Goal: Check status

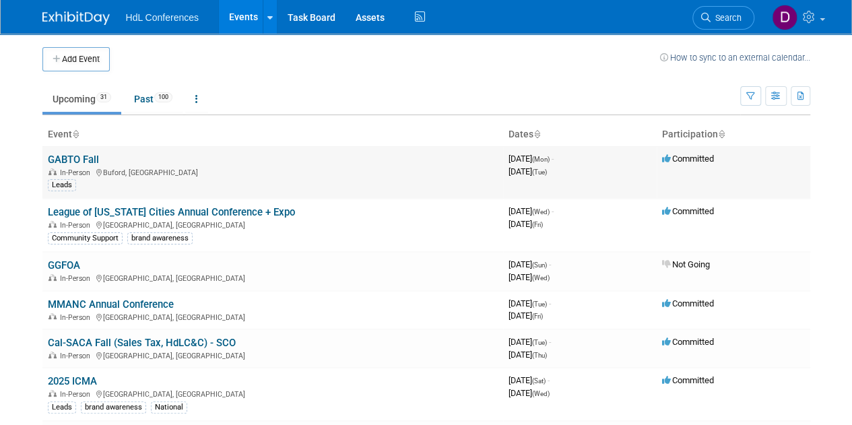
click at [84, 157] on link "GABTO Fall" at bounding box center [73, 160] width 51 height 12
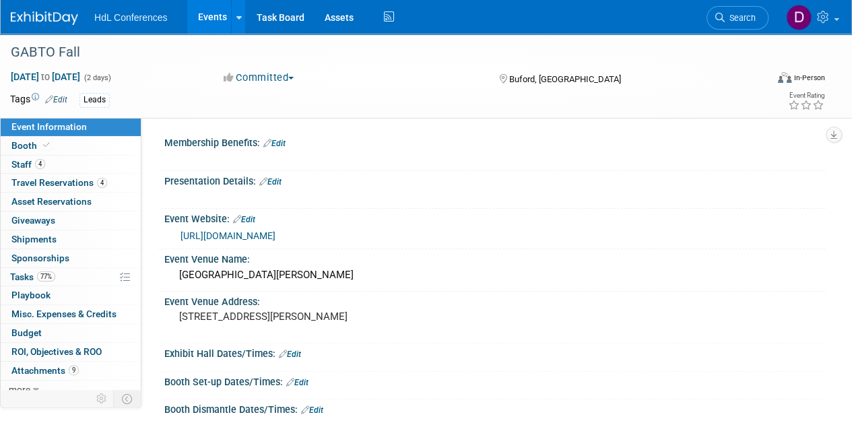
scroll to position [67, 0]
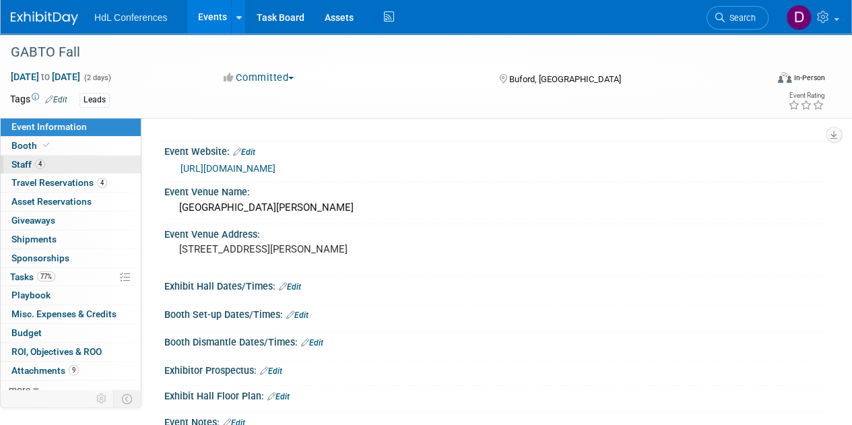
click at [30, 163] on span "Staff 4" at bounding box center [28, 164] width 34 height 11
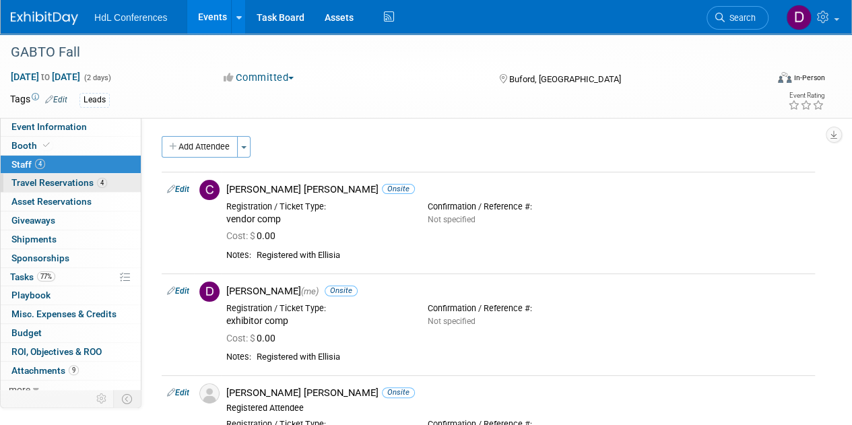
click at [40, 176] on link "4 Travel Reservations 4" at bounding box center [71, 183] width 140 height 18
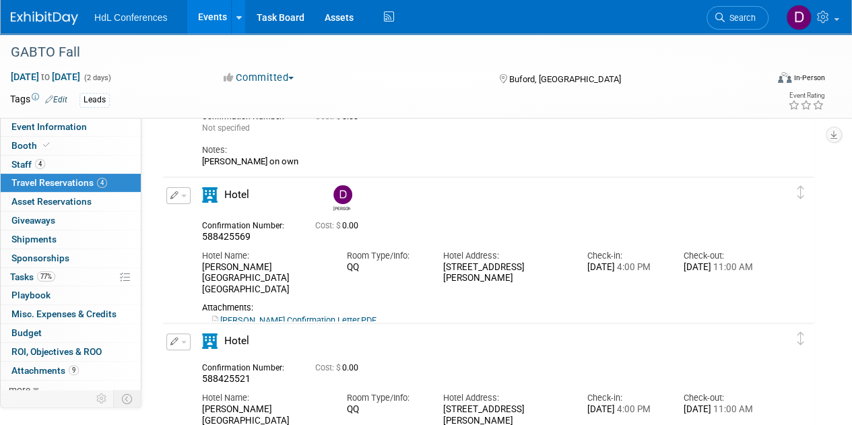
scroll to position [135, 0]
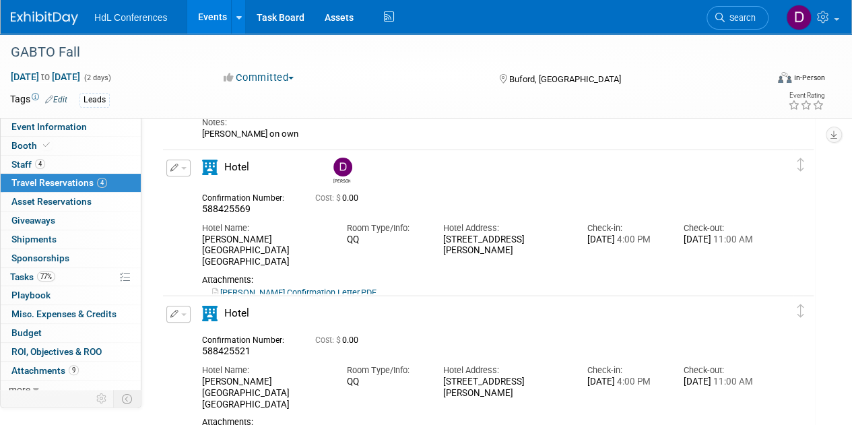
click at [305, 288] on link "[PERSON_NAME] Confirmation Letter.PDF" at bounding box center [294, 293] width 164 height 10
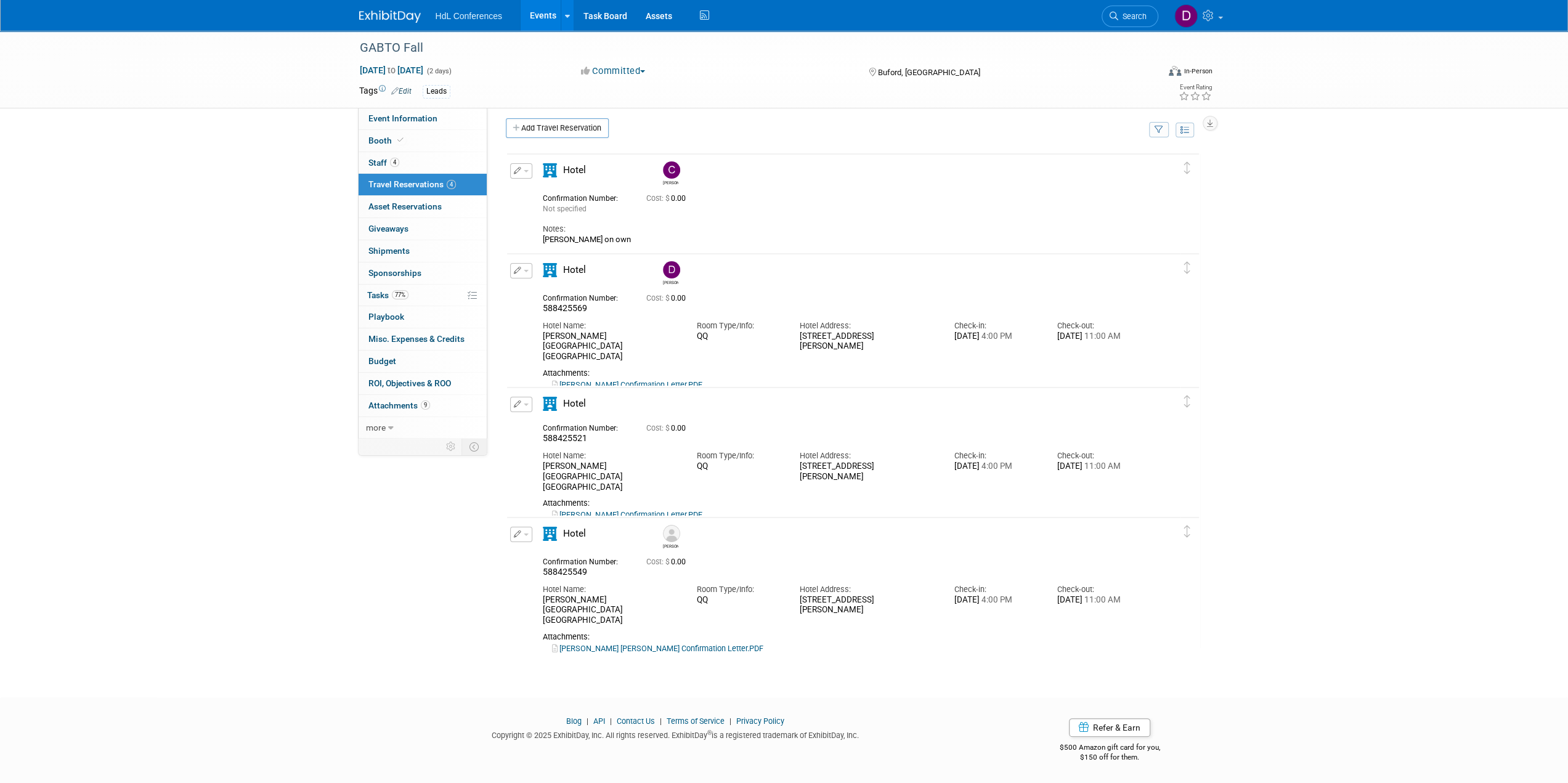
drag, startPoint x: 603, startPoint y: 241, endPoint x: 537, endPoint y: 242, distance: 66.0
click at [537, 242] on div "Hotel [PERSON_NAME] Not specified Cost: $ 0.00 Notes:" at bounding box center [842, 204] width 618 height 81
click at [650, 388] on link "[PERSON_NAME] Confirmation Letter.PDF" at bounding box center [628, 515] width 150 height 9
click at [603, 388] on link "[PERSON_NAME] [PERSON_NAME] Confirmation Letter.PDF" at bounding box center [658, 649] width 211 height 9
